Goal: Information Seeking & Learning: Learn about a topic

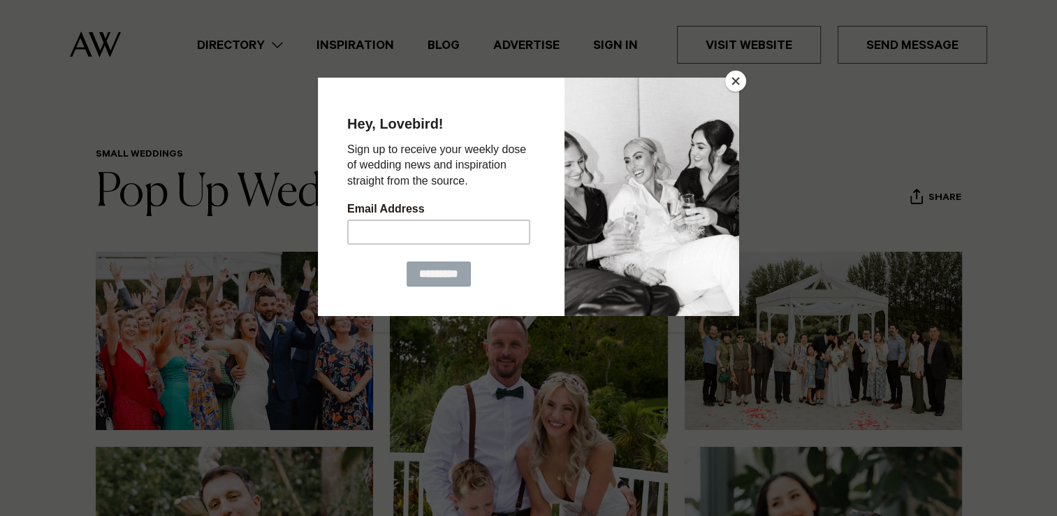
click at [739, 81] on button "Close" at bounding box center [735, 81] width 21 height 21
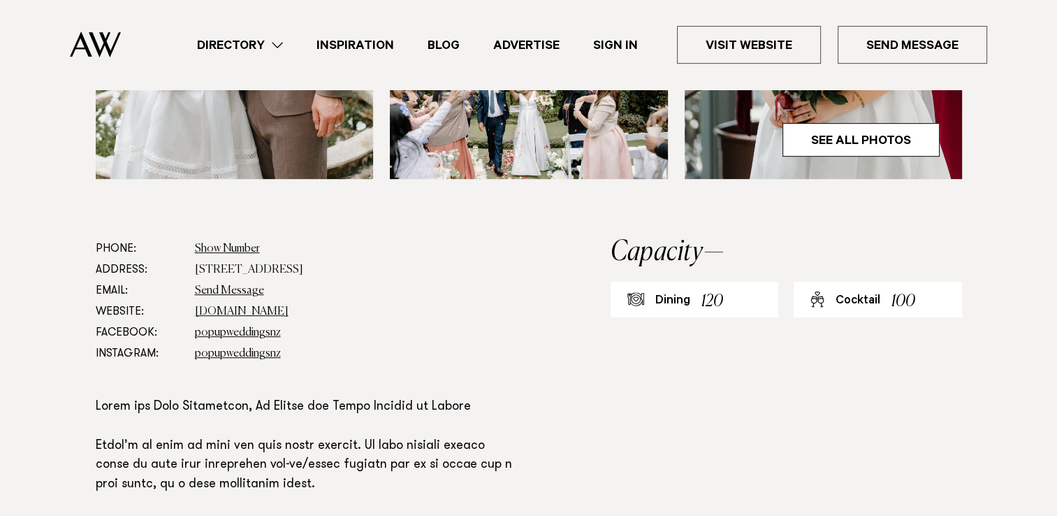
scroll to position [629, 0]
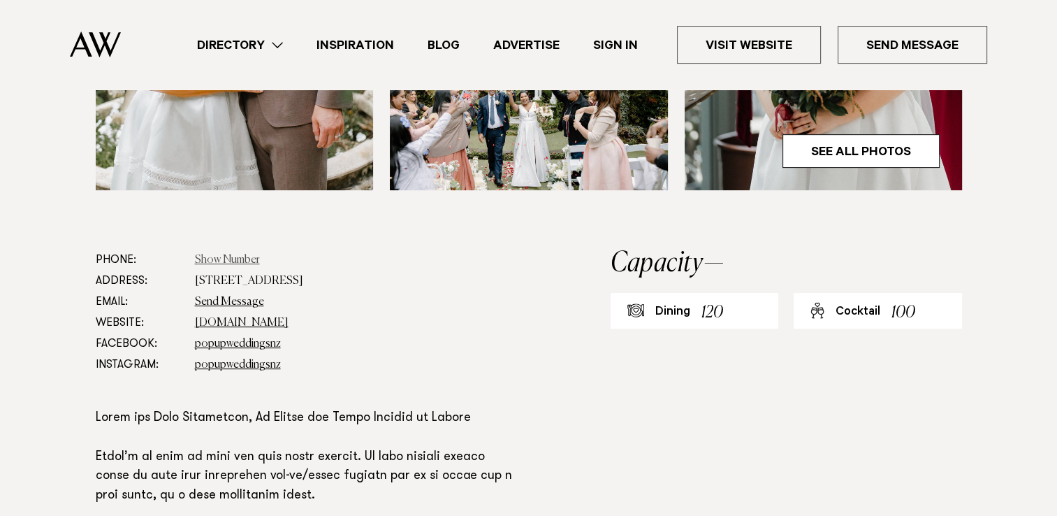
click at [215, 259] on link "Show Number" at bounding box center [227, 259] width 65 height 11
click at [230, 266] on dd "Show Number 09 412 8622" at bounding box center [358, 260] width 326 height 21
click at [231, 261] on link "09 412 8622" at bounding box center [225, 259] width 61 height 11
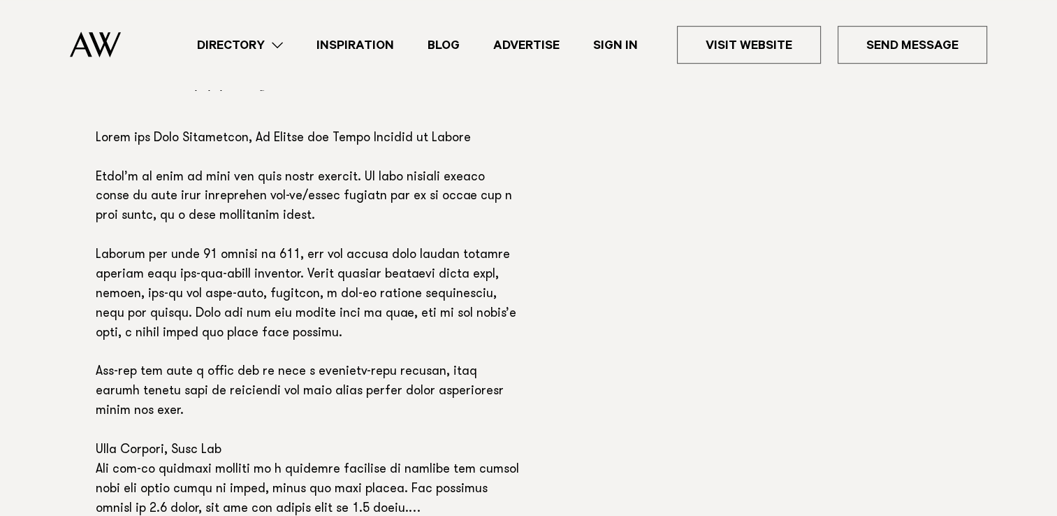
scroll to position [978, 0]
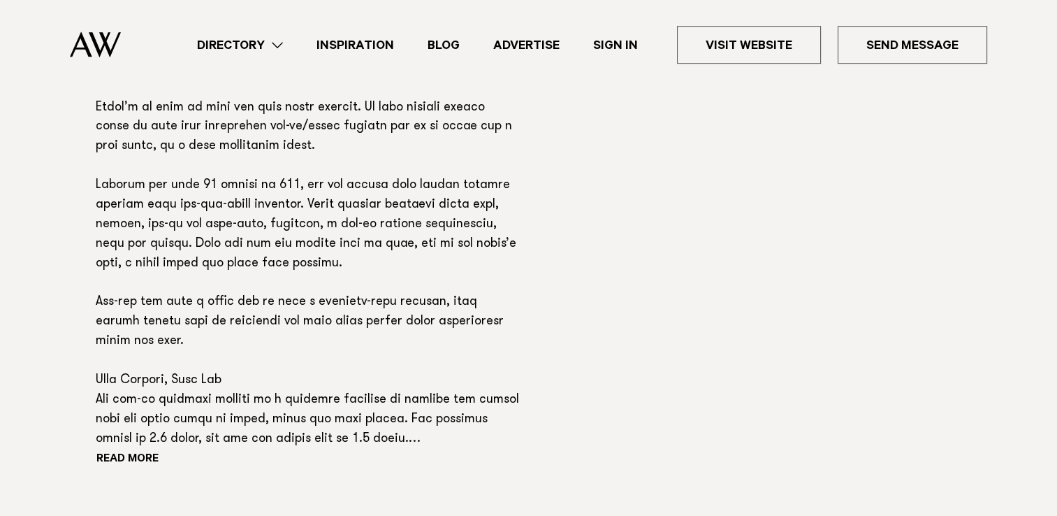
click at [438, 396] on p at bounding box center [308, 254] width 425 height 390
copy p "canapes"
click at [337, 415] on p at bounding box center [308, 254] width 425 height 390
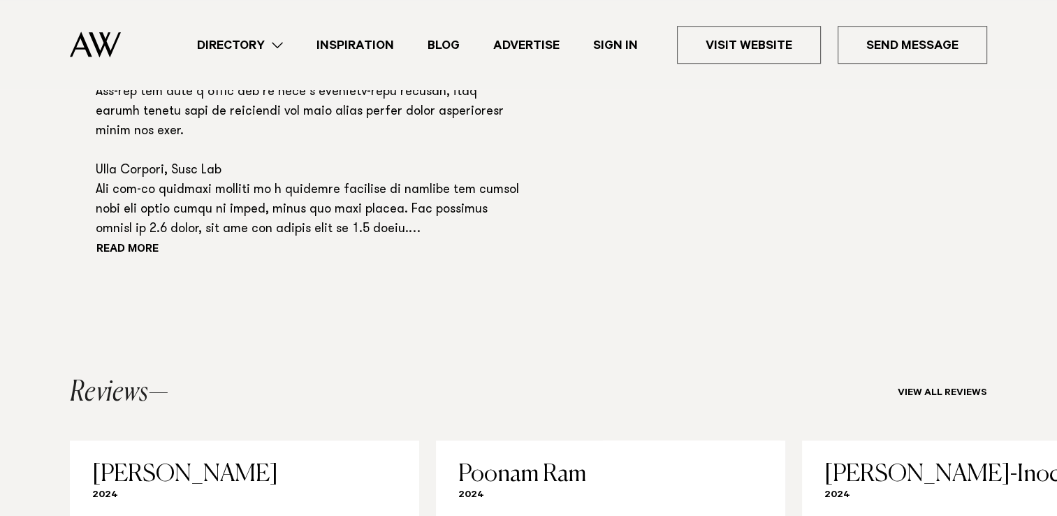
click at [113, 241] on div "Read more" at bounding box center [308, 55] width 425 height 411
click at [115, 245] on button "Read more" at bounding box center [159, 250] width 126 height 21
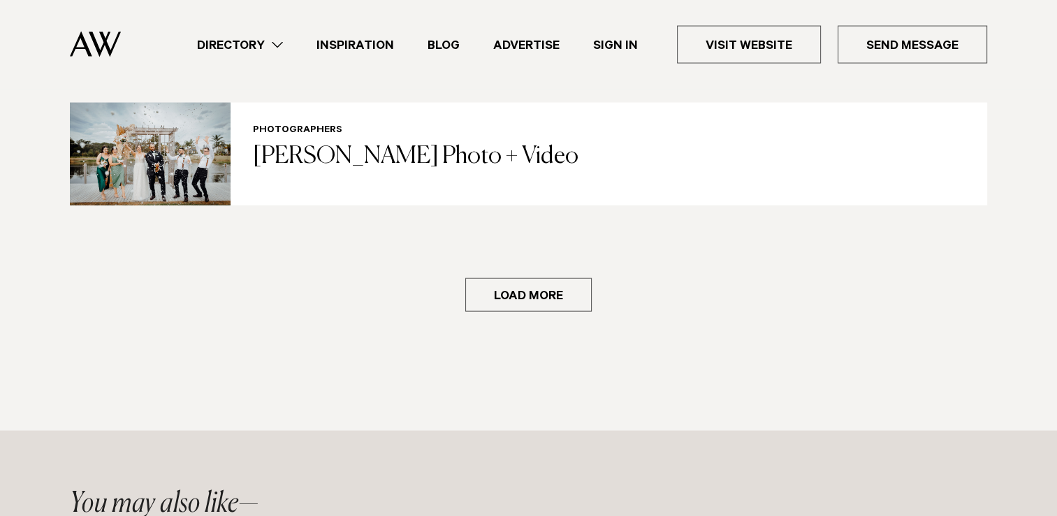
scroll to position [3012, 0]
click at [569, 296] on button "Load more" at bounding box center [528, 294] width 127 height 34
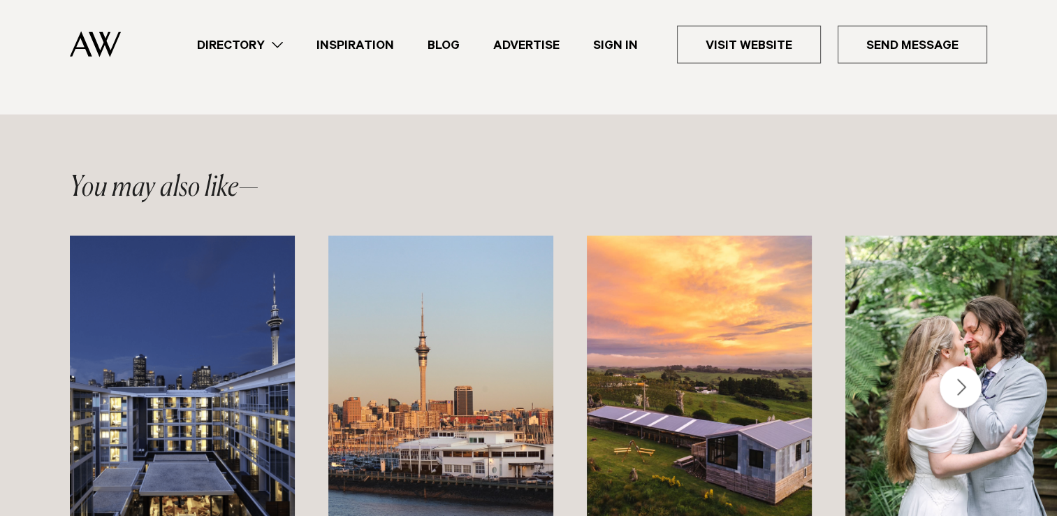
scroll to position [3501, 0]
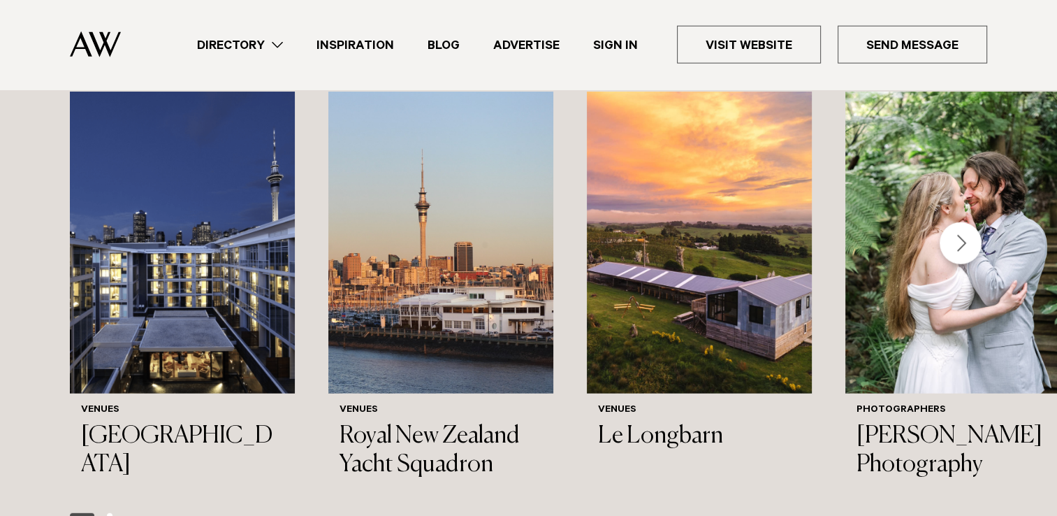
click at [961, 243] on div "Next slide" at bounding box center [961, 243] width 42 height 42
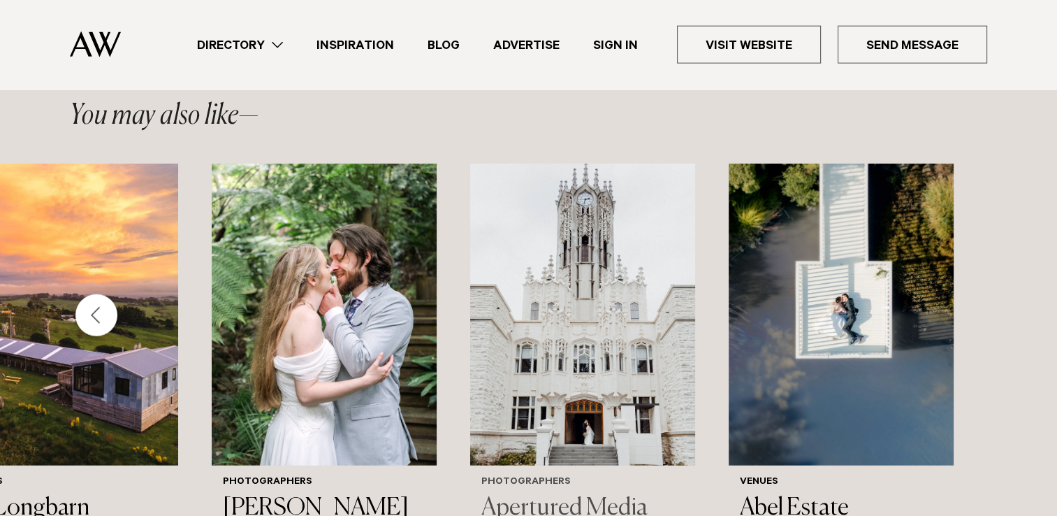
scroll to position [3427, 0]
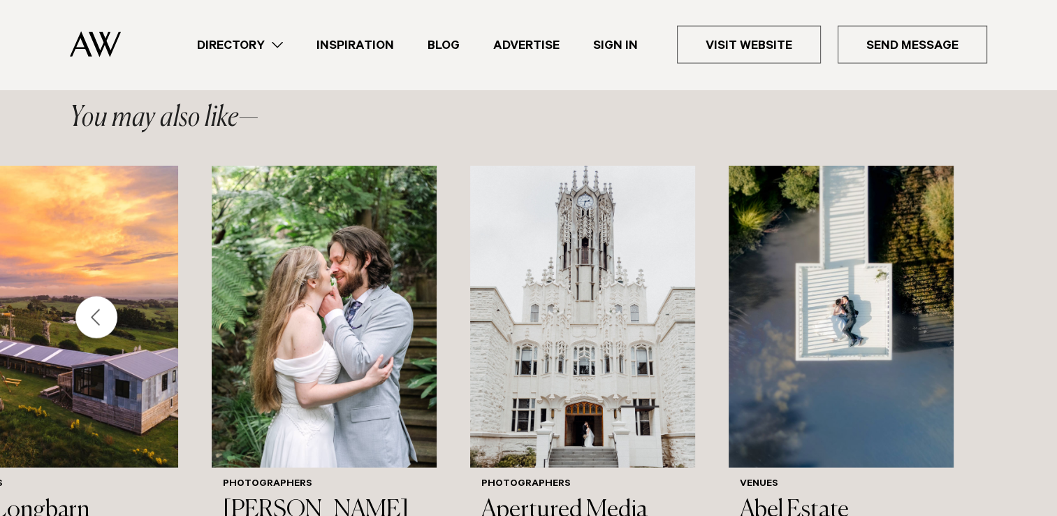
click at [106, 317] on div "Previous slide" at bounding box center [96, 317] width 42 height 42
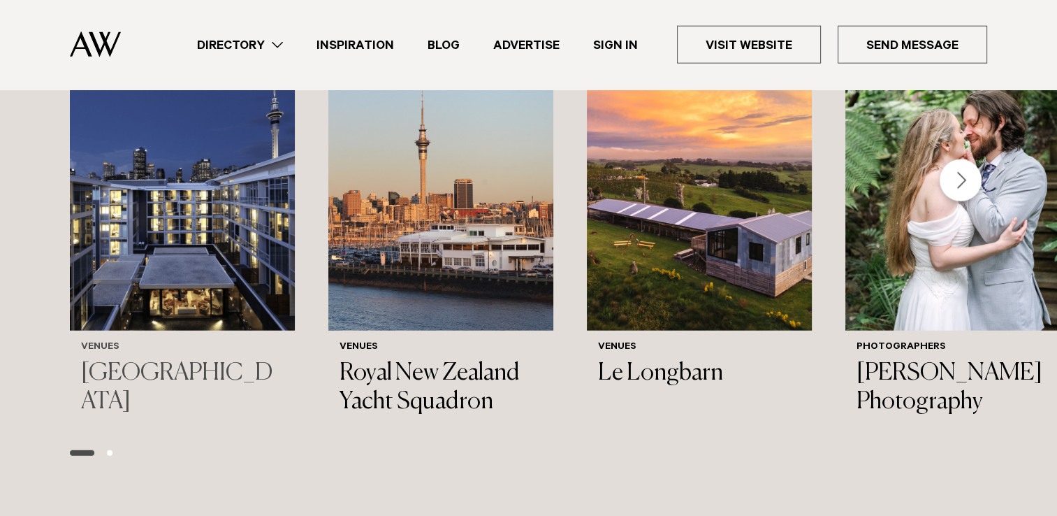
scroll to position [3567, 0]
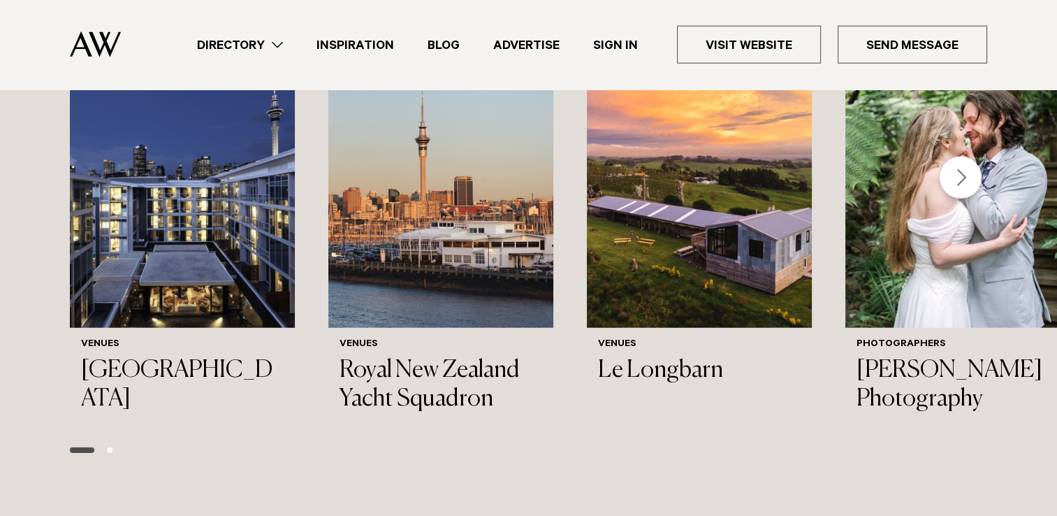
click at [22, 231] on div "Venues Sofitel Auckland Viaduct Harbour Venues Royal New Zealand Yacht Squadron…" at bounding box center [528, 245] width 1057 height 438
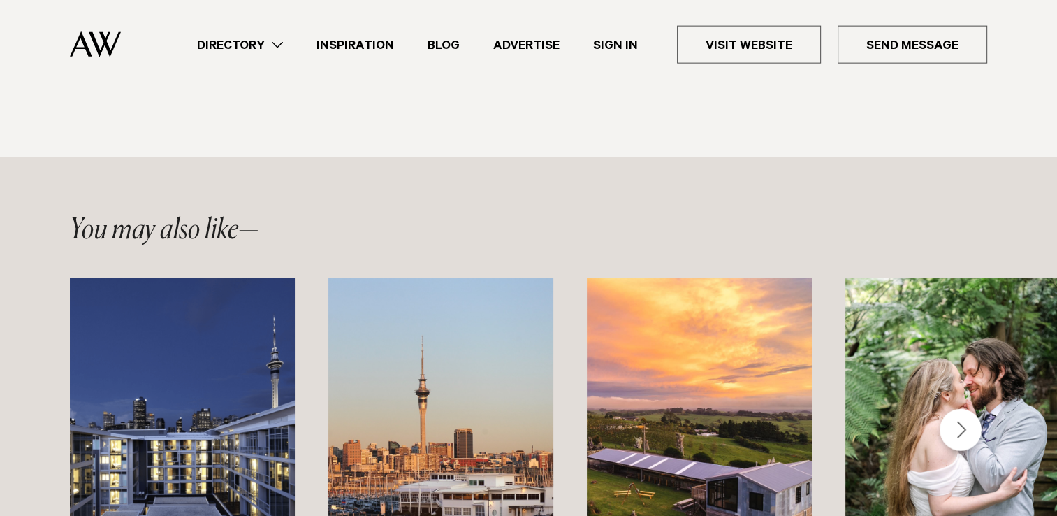
scroll to position [3497, 0]
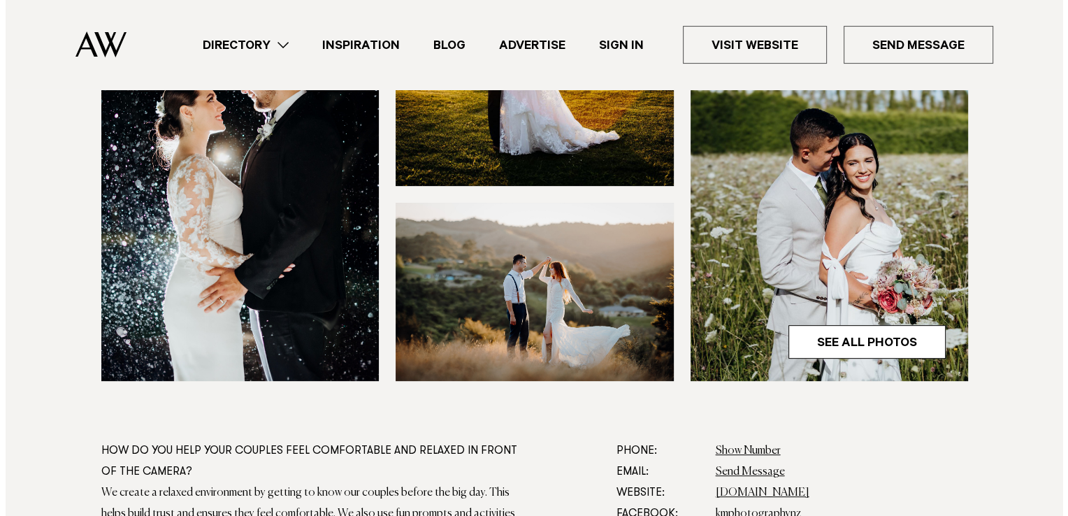
scroll to position [699, 0]
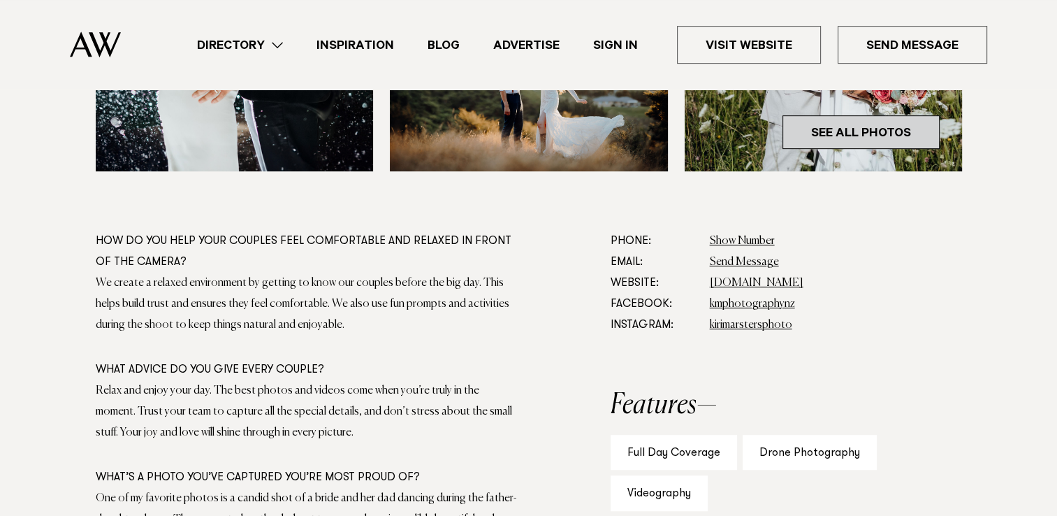
click at [903, 137] on link "See All Photos" at bounding box center [861, 132] width 157 height 34
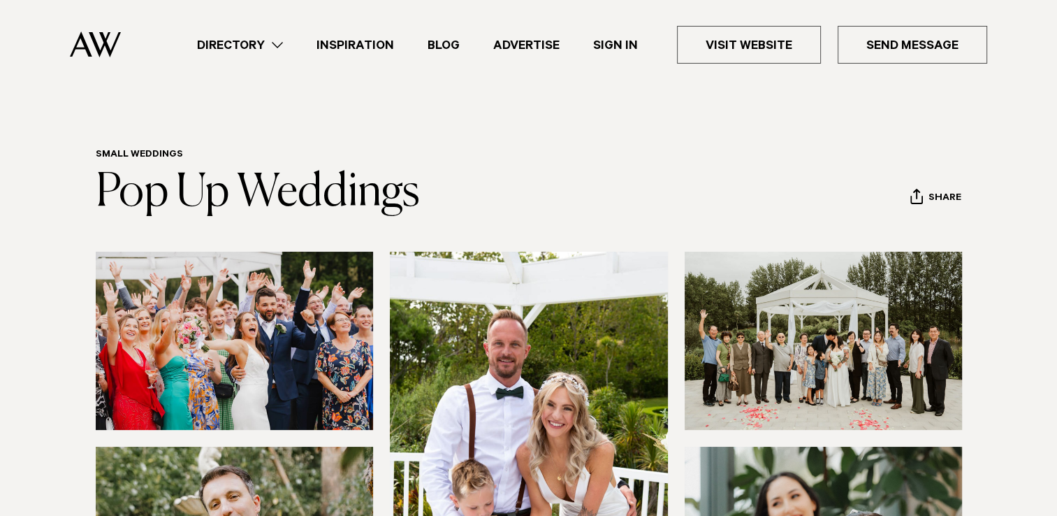
click at [283, 48] on link "Directory" at bounding box center [240, 45] width 120 height 19
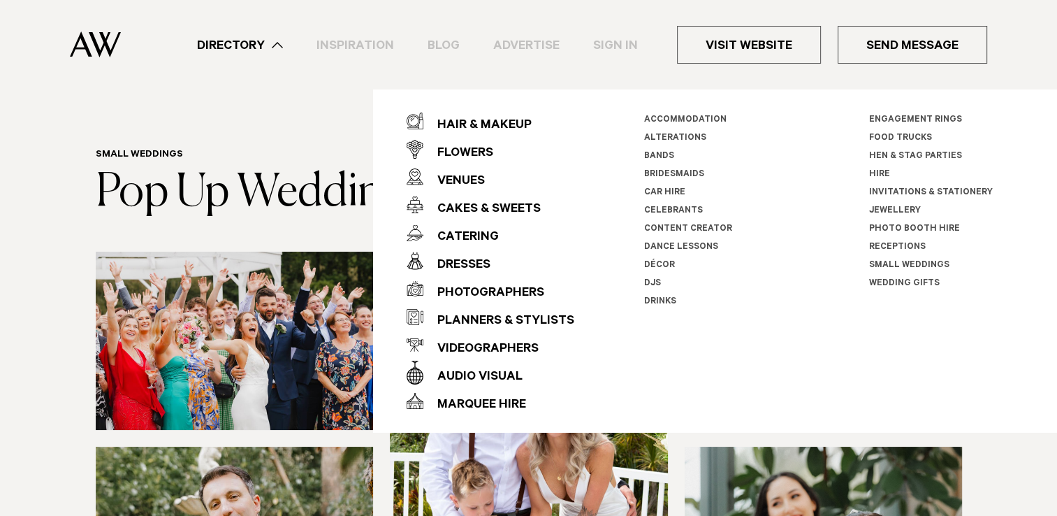
drag, startPoint x: 714, startPoint y: 102, endPoint x: 680, endPoint y: 108, distance: 34.0
click at [684, 80] on div "Directory Hair & Makeup Flowers Venues Cakes & Sweets" at bounding box center [559, 44] width 855 height 89
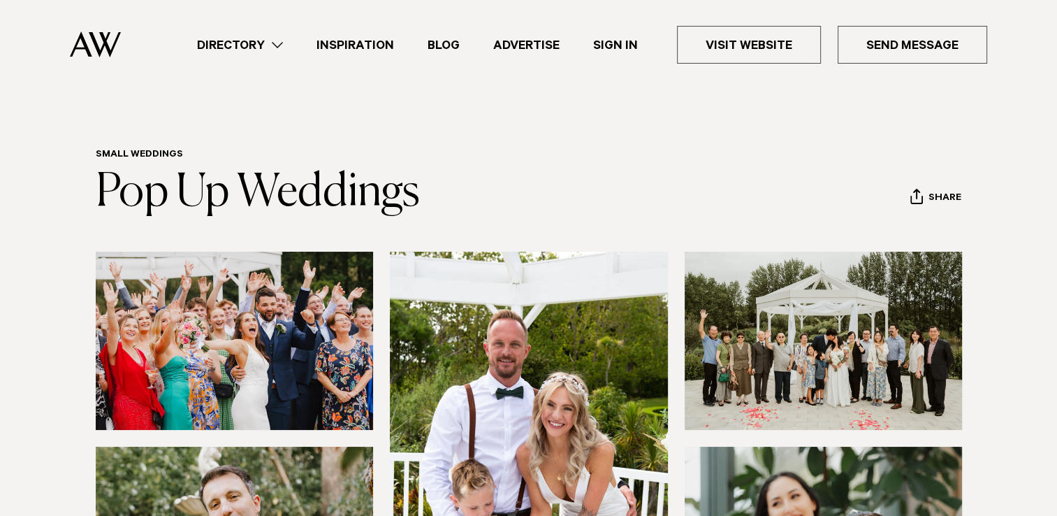
click at [366, 52] on link "Inspiration" at bounding box center [355, 45] width 111 height 19
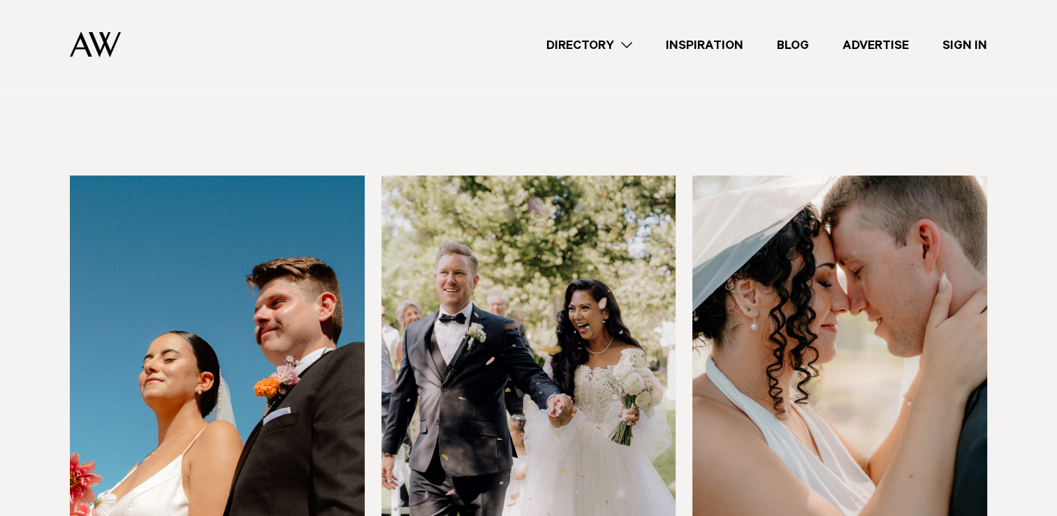
scroll to position [349, 0]
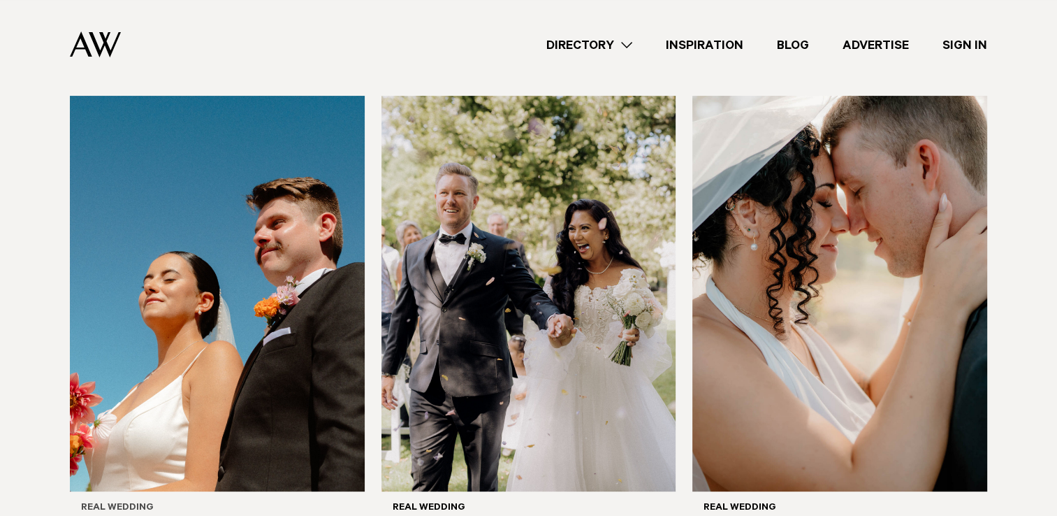
click at [266, 239] on img at bounding box center [217, 294] width 295 height 396
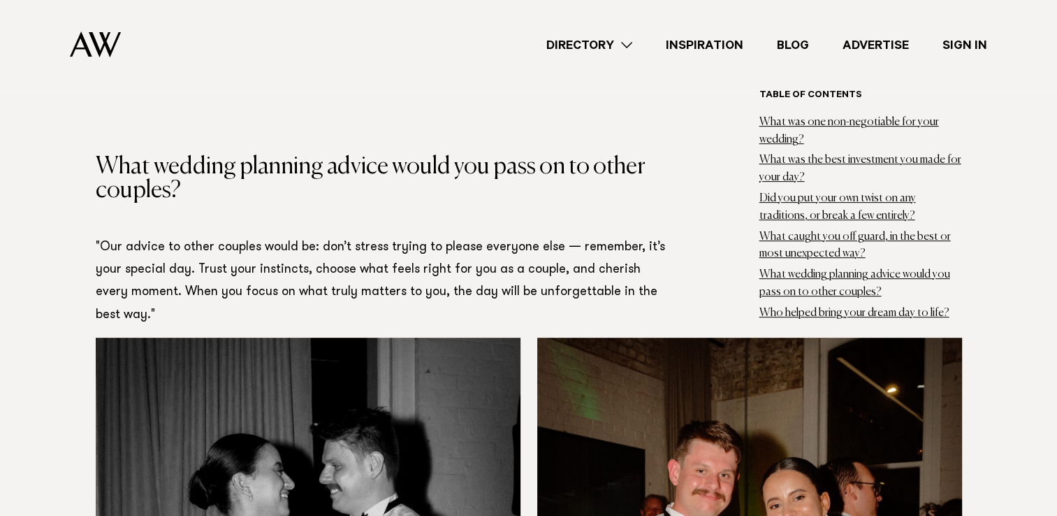
scroll to position [11252, 0]
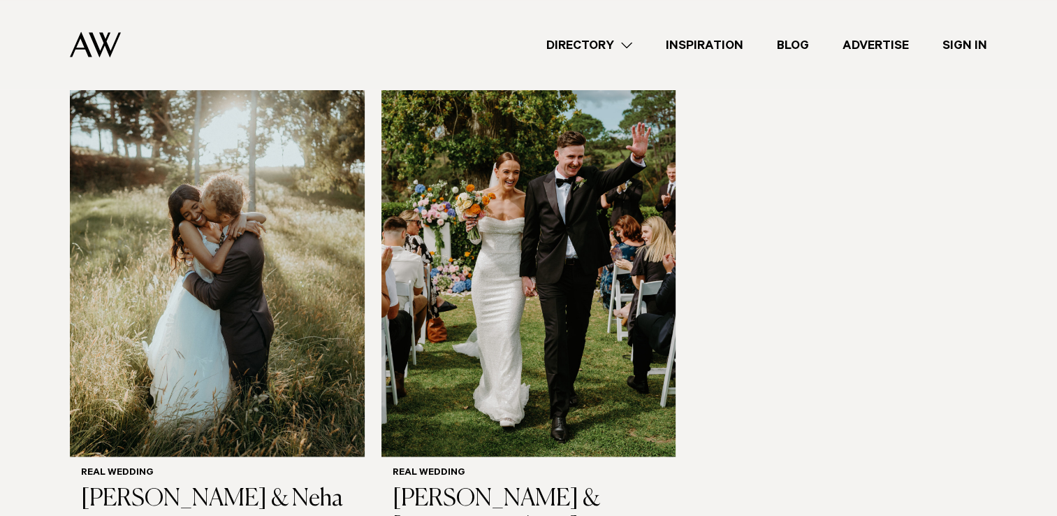
scroll to position [2167, 0]
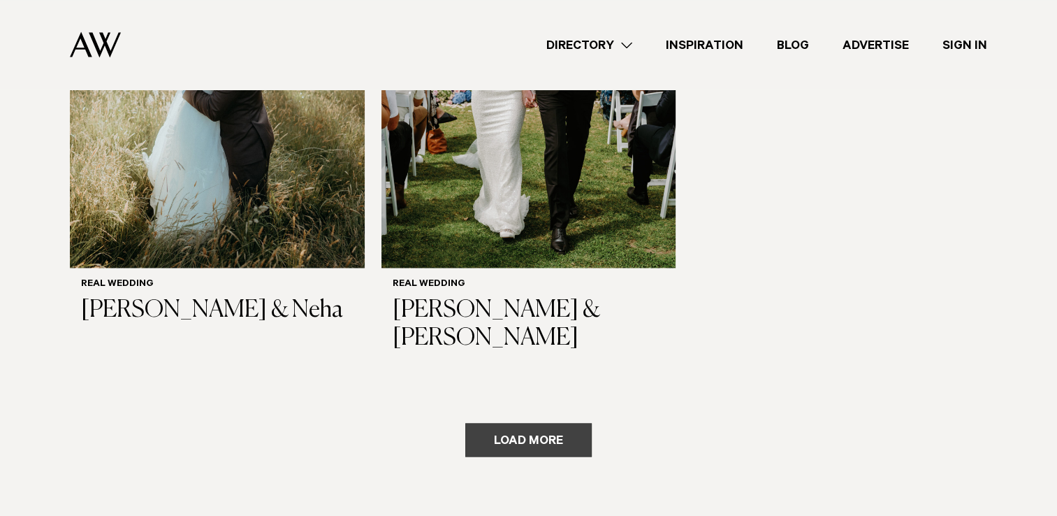
click at [511, 423] on button "Load more" at bounding box center [528, 440] width 127 height 34
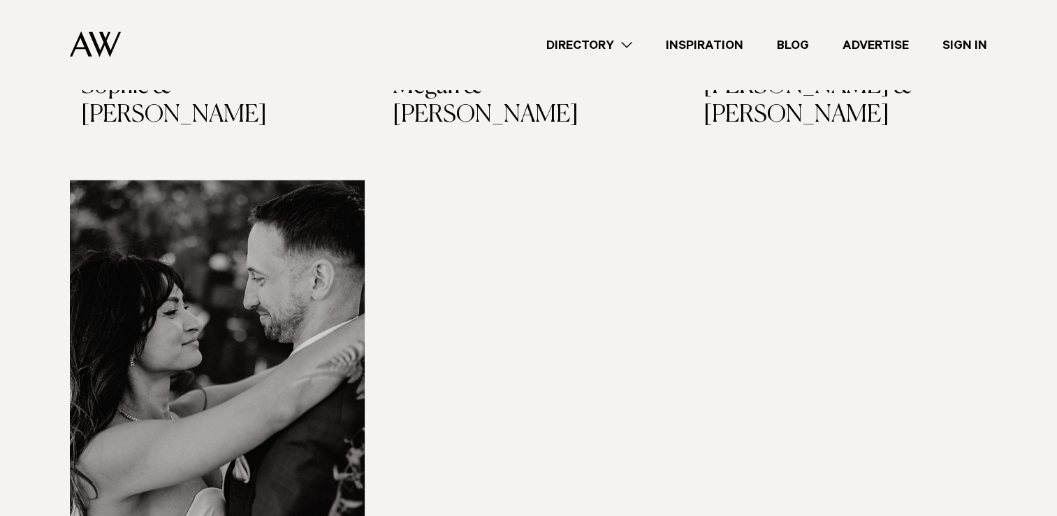
scroll to position [4054, 0]
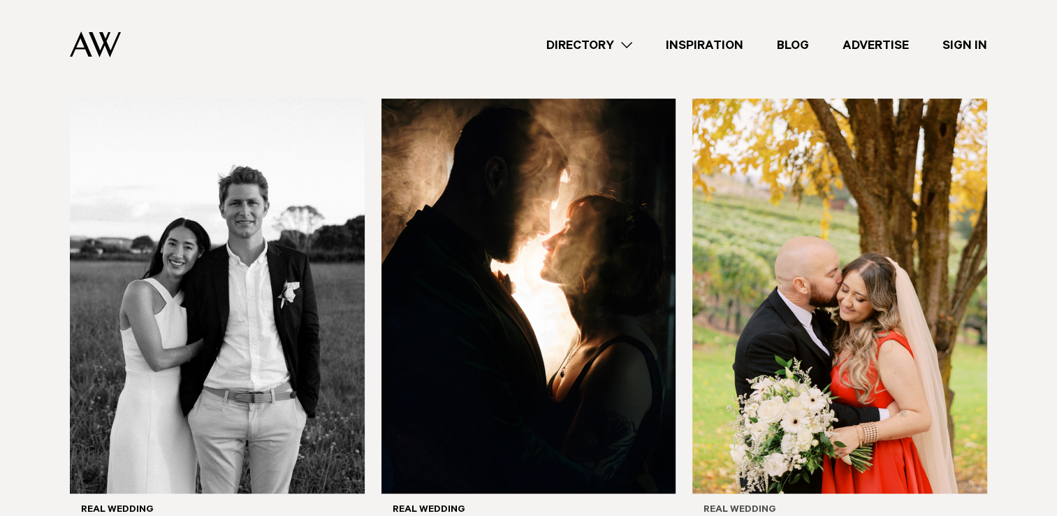
scroll to position [5661, 0]
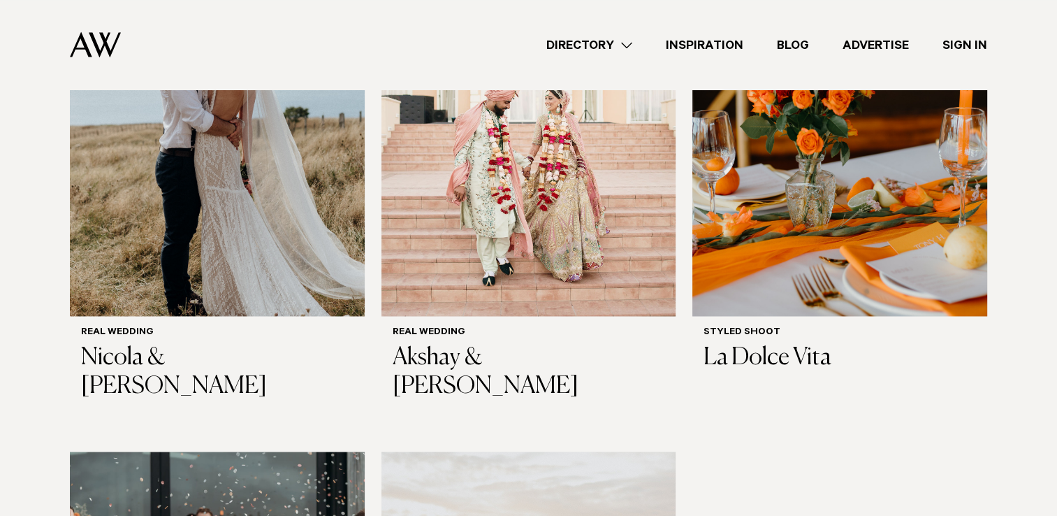
scroll to position [7618, 0]
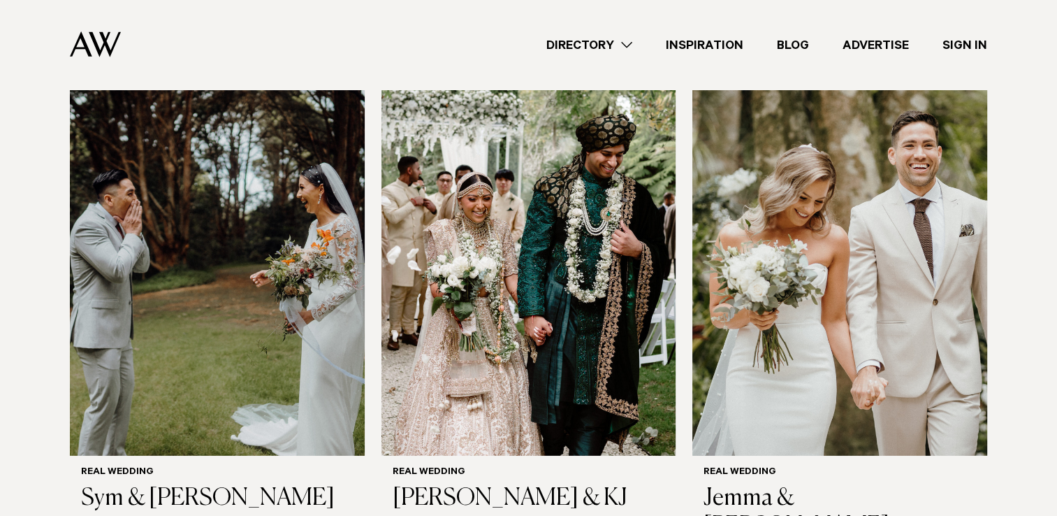
scroll to position [9575, 0]
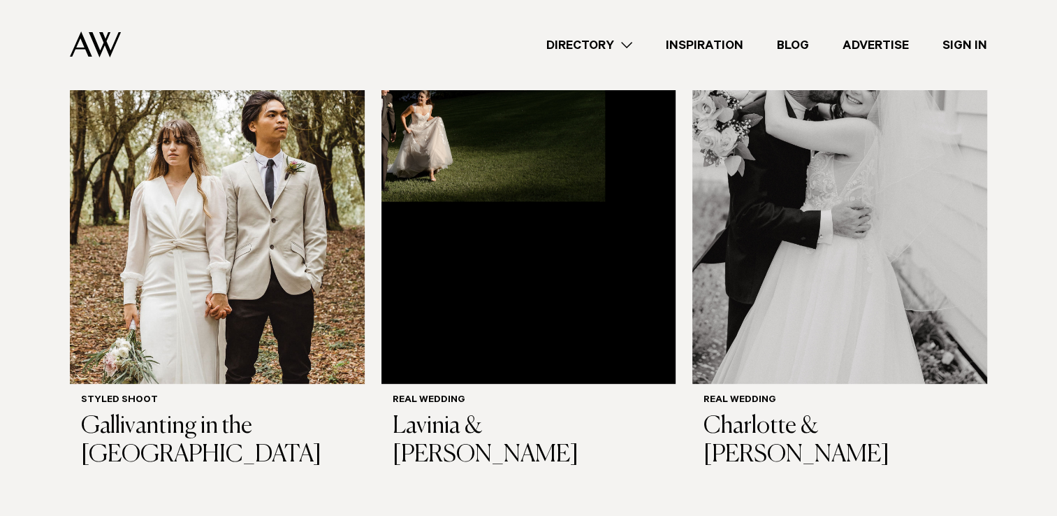
scroll to position [11113, 0]
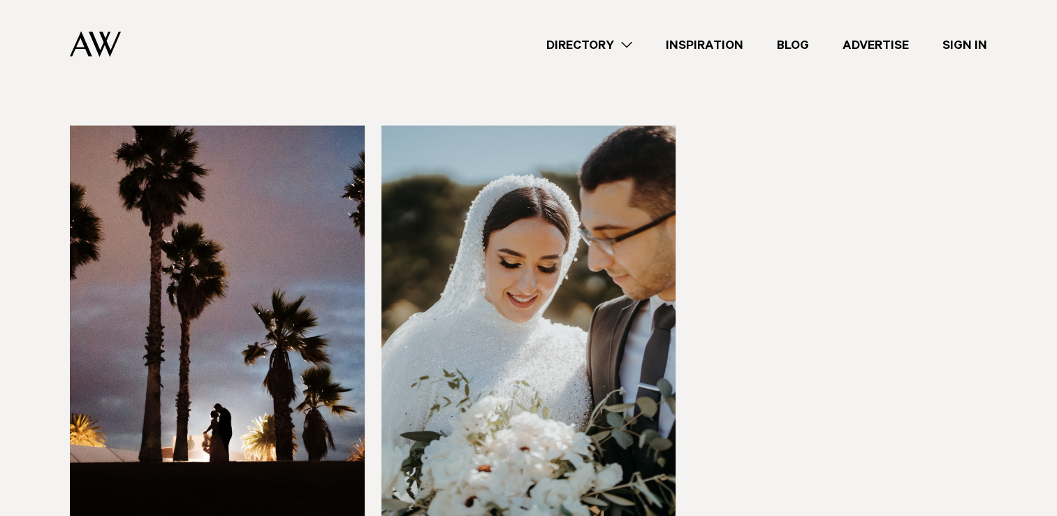
scroll to position [13139, 0]
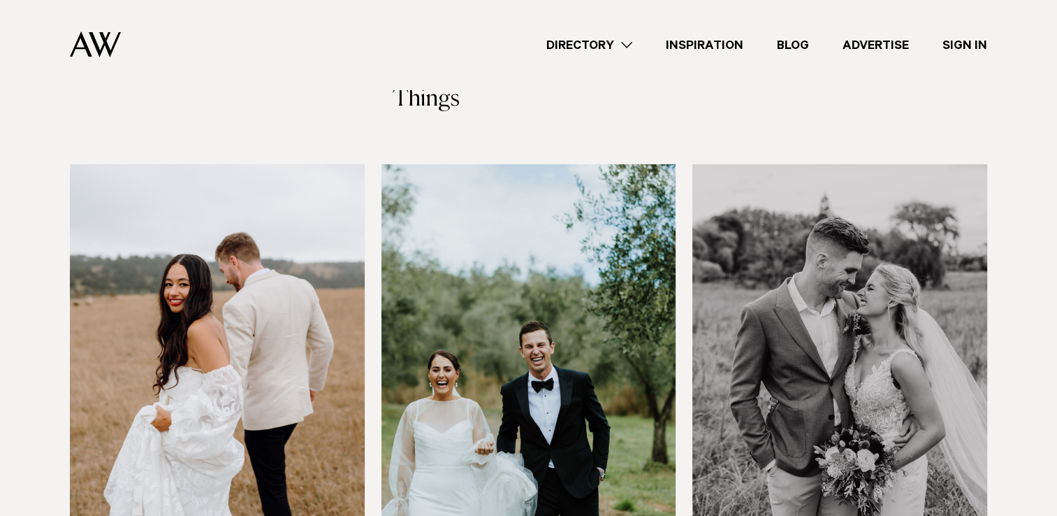
scroll to position [15236, 0]
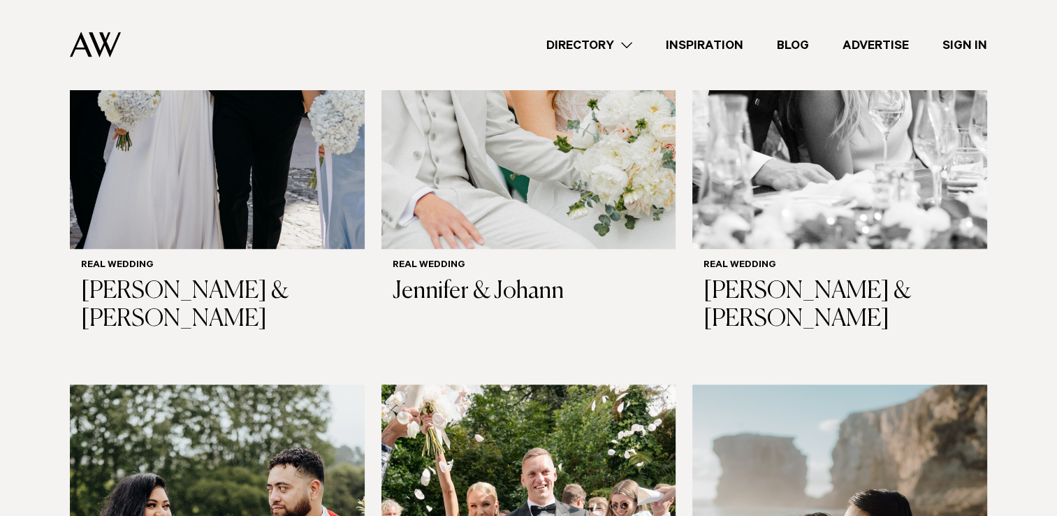
scroll to position [1121, 0]
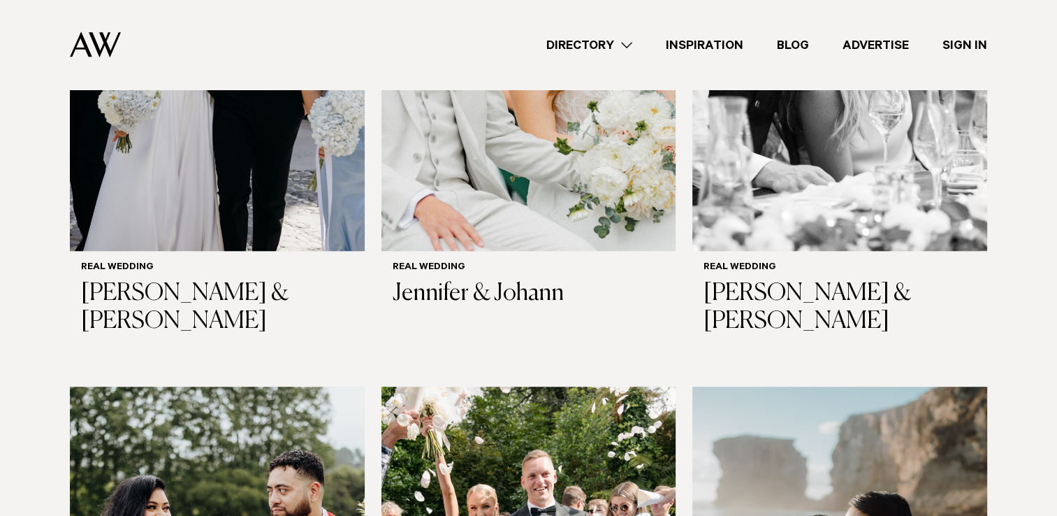
click at [632, 45] on link "Directory" at bounding box center [590, 45] width 120 height 19
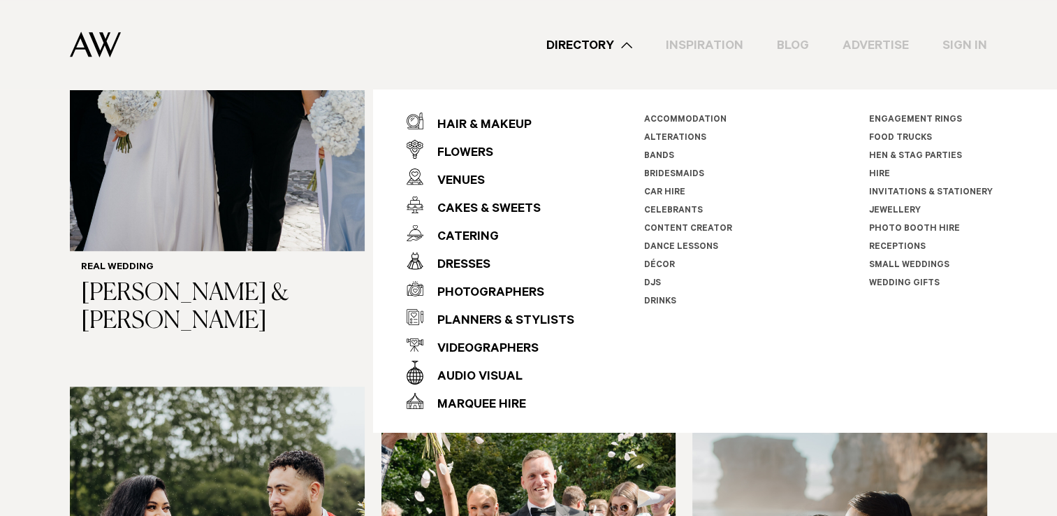
drag, startPoint x: 581, startPoint y: 89, endPoint x: 581, endPoint y: 79, distance: 10.5
click at [581, 78] on div "Directory Hair & Makeup Flowers Venues Cakes & Sweets" at bounding box center [559, 44] width 855 height 89
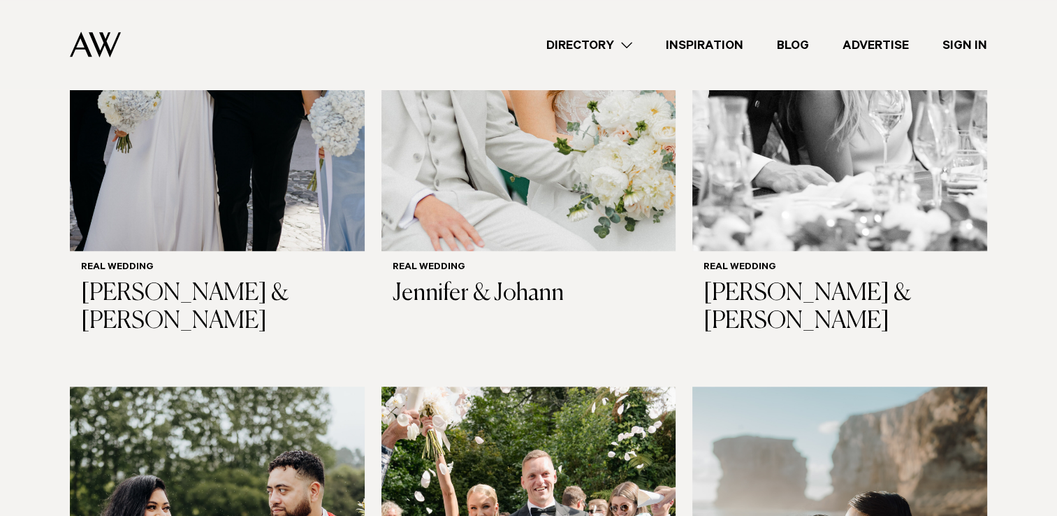
click at [633, 49] on link "Directory" at bounding box center [590, 45] width 120 height 19
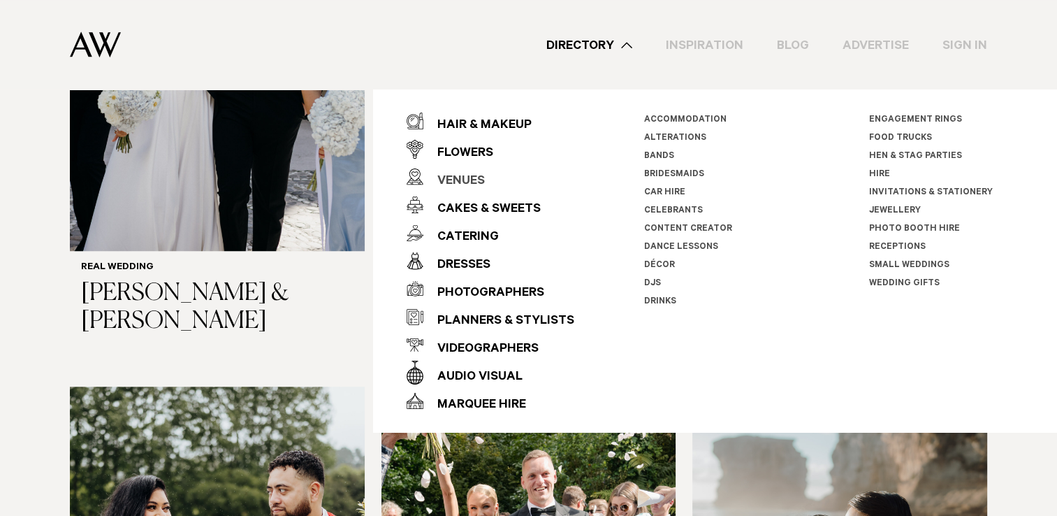
click at [463, 178] on div "Venues" at bounding box center [455, 182] width 62 height 28
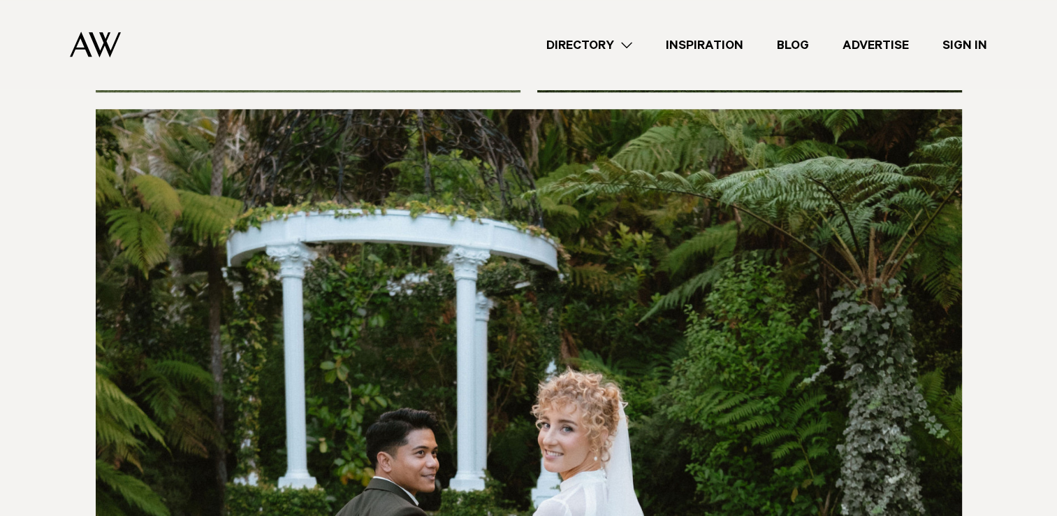
scroll to position [6849, 0]
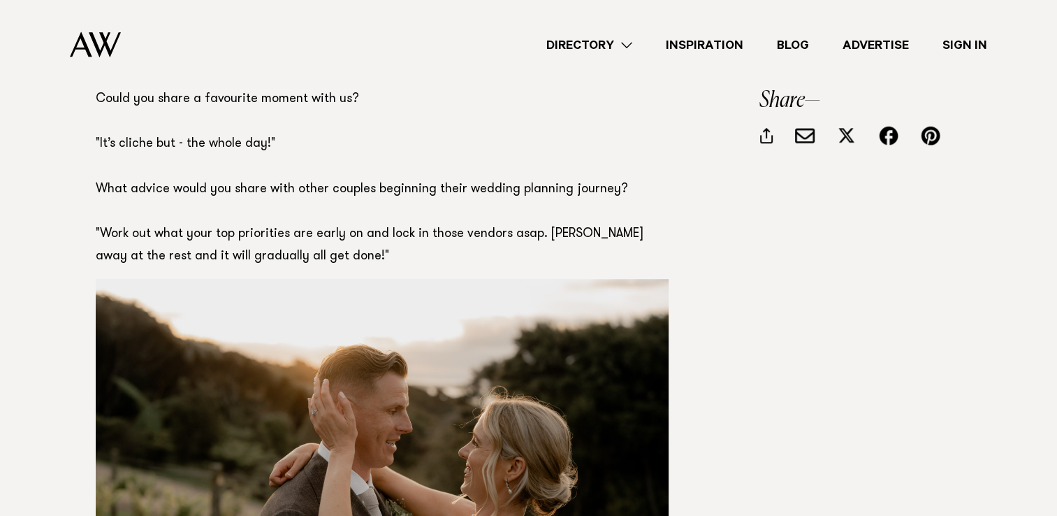
scroll to position [1157, 0]
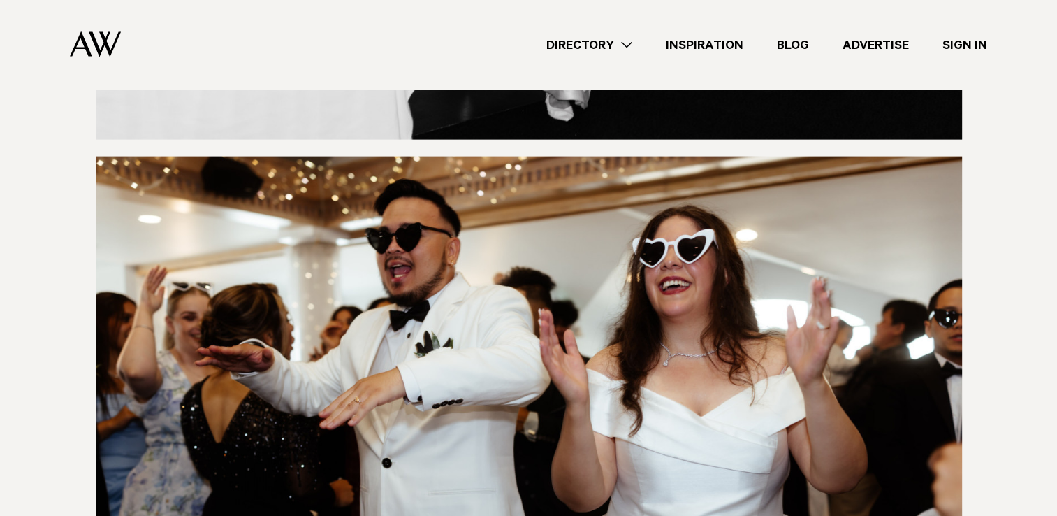
scroll to position [8597, 0]
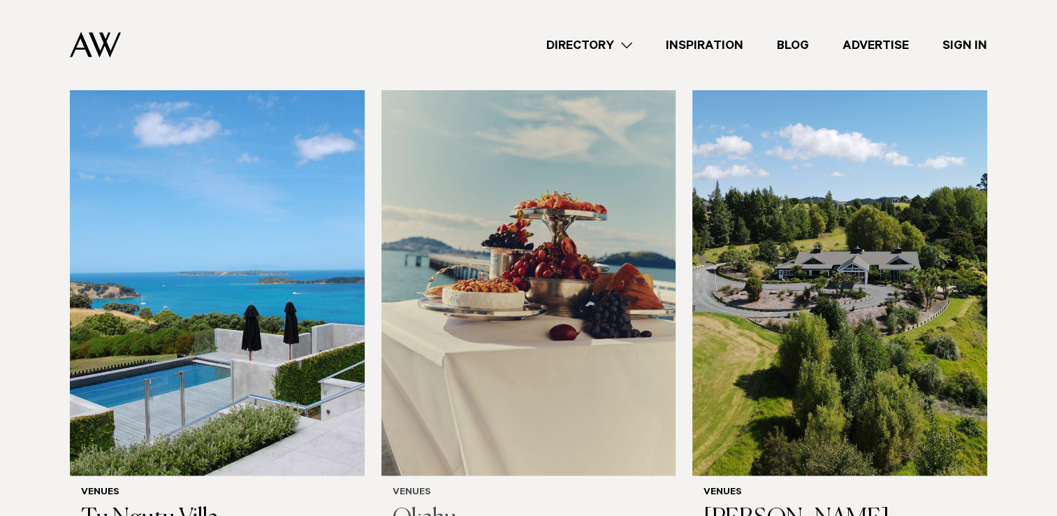
scroll to position [7758, 0]
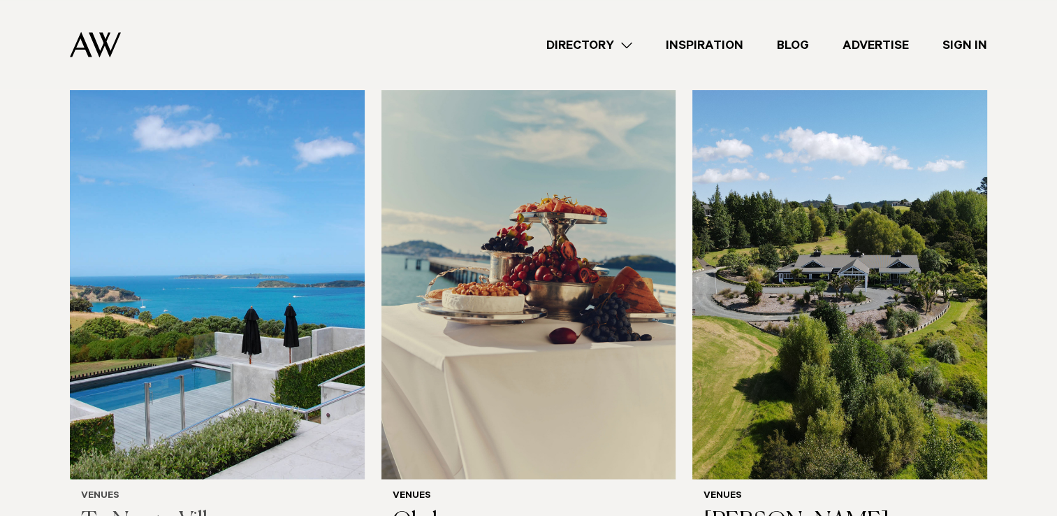
click at [298, 222] on img at bounding box center [217, 282] width 295 height 396
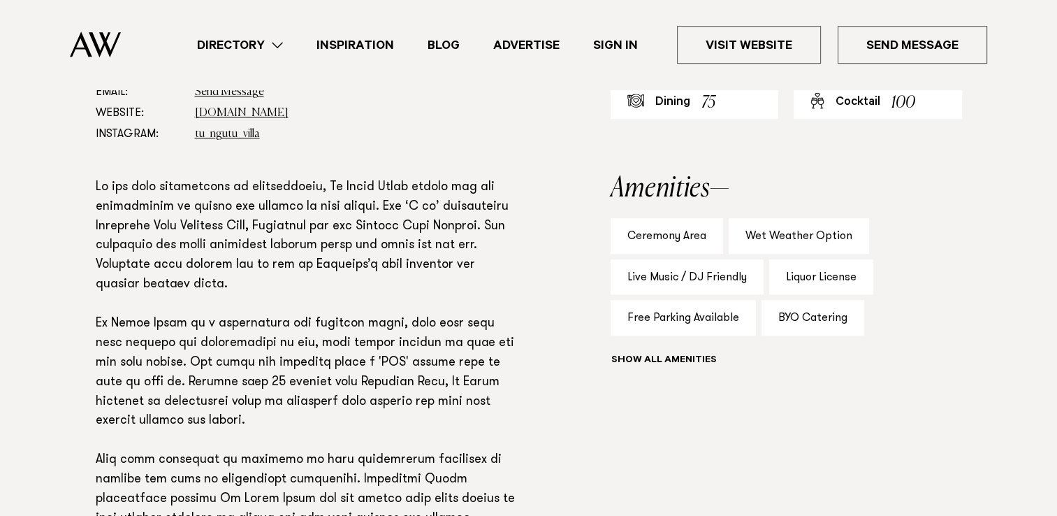
scroll to position [559, 0]
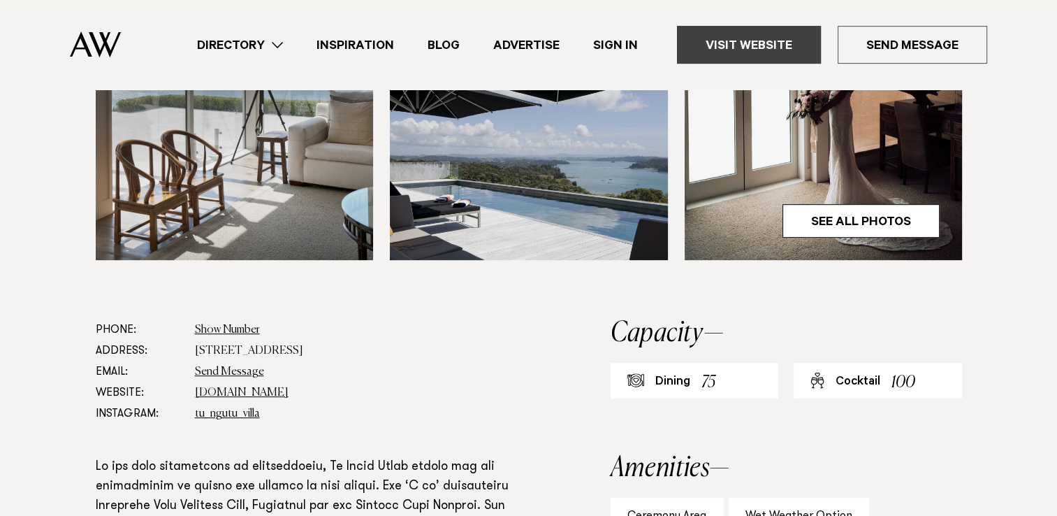
click at [708, 41] on link "Visit Website" at bounding box center [749, 45] width 144 height 38
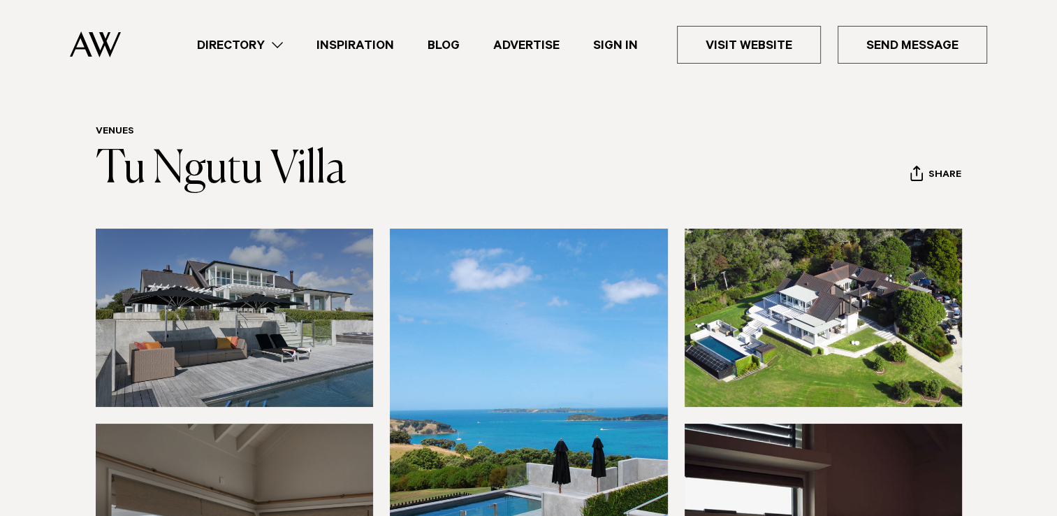
scroll to position [0, 0]
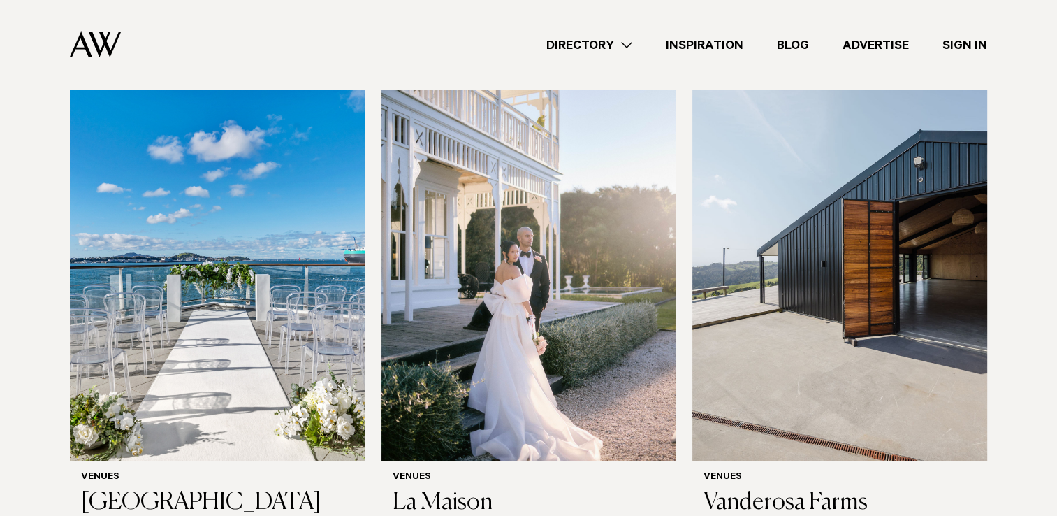
scroll to position [5172, 0]
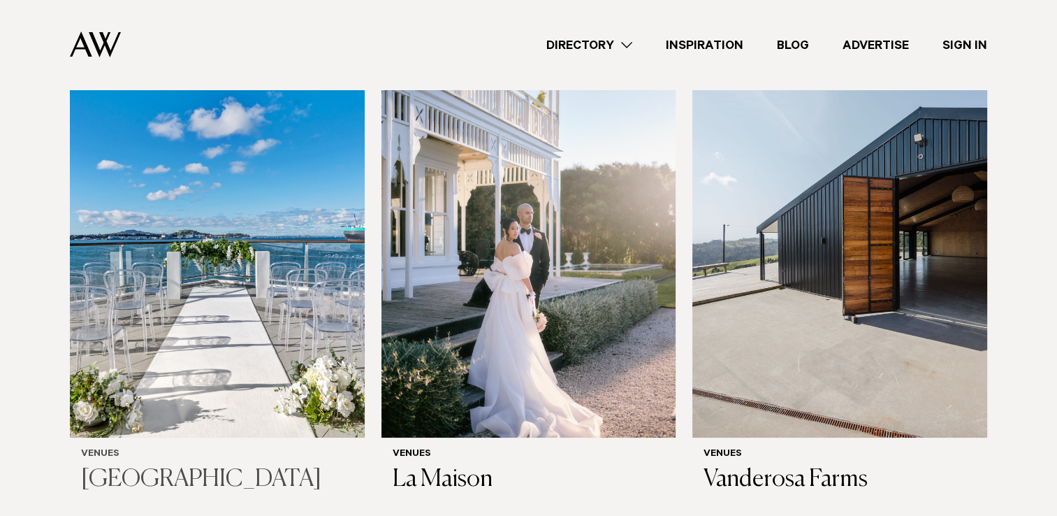
click at [314, 231] on img at bounding box center [217, 240] width 295 height 396
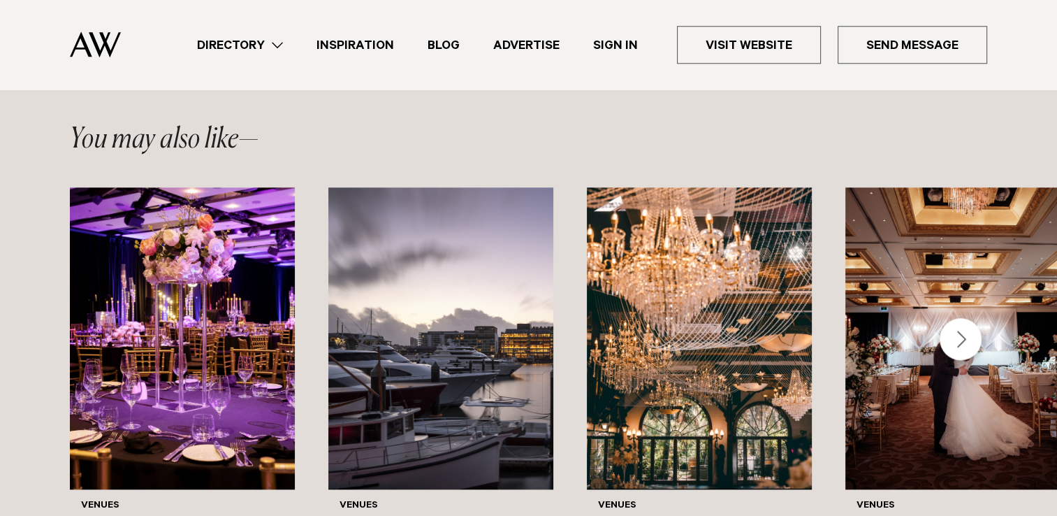
scroll to position [1258, 0]
